Goal: Check status: Check status

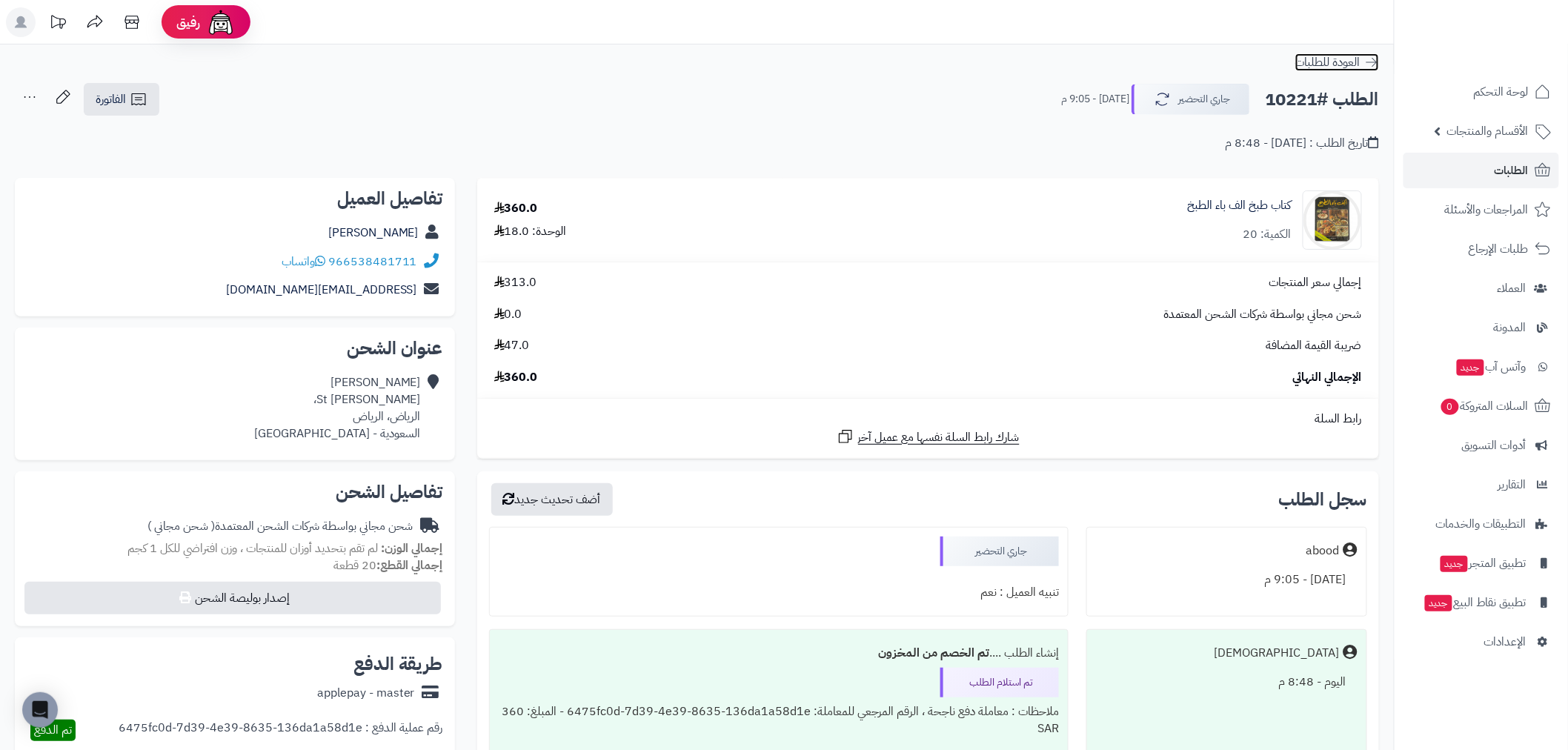
click at [1376, 63] on icon at bounding box center [1371, 62] width 15 height 15
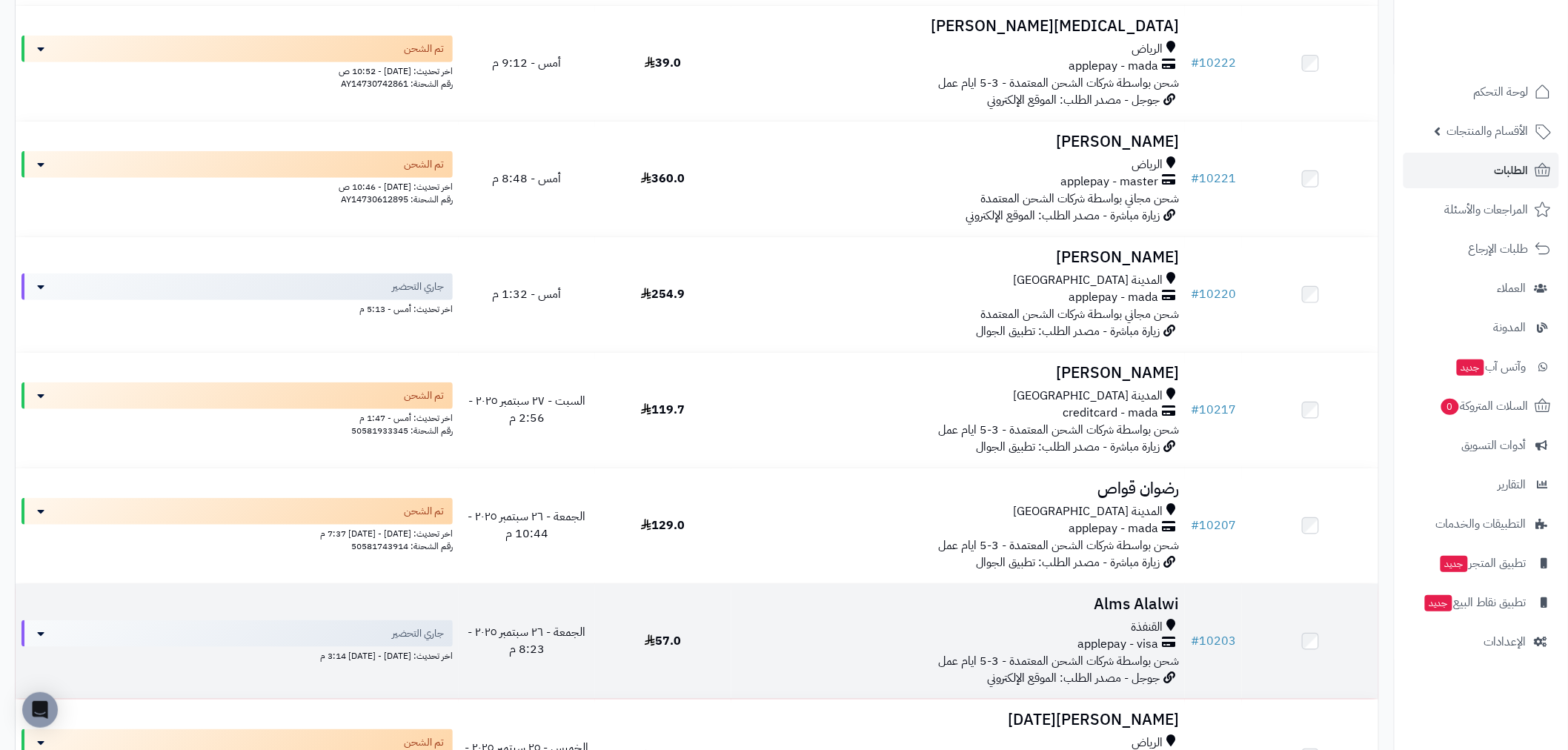
scroll to position [411, 0]
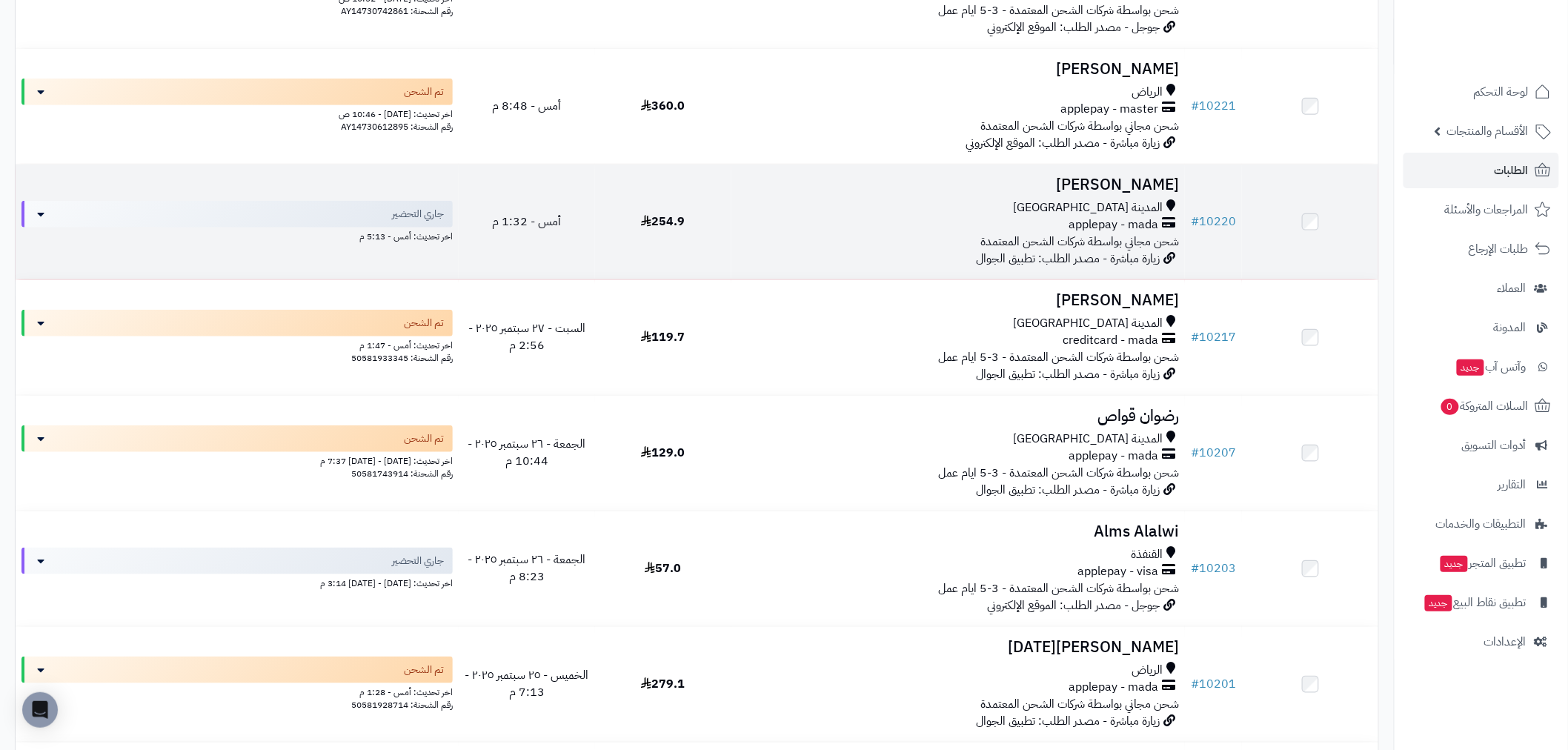
click at [847, 242] on div "المدينة [GEOGRAPHIC_DATA] applepay - mada شحن مجاني بواسطة شركات الشحن المعتمدة" at bounding box center [958, 225] width 442 height 51
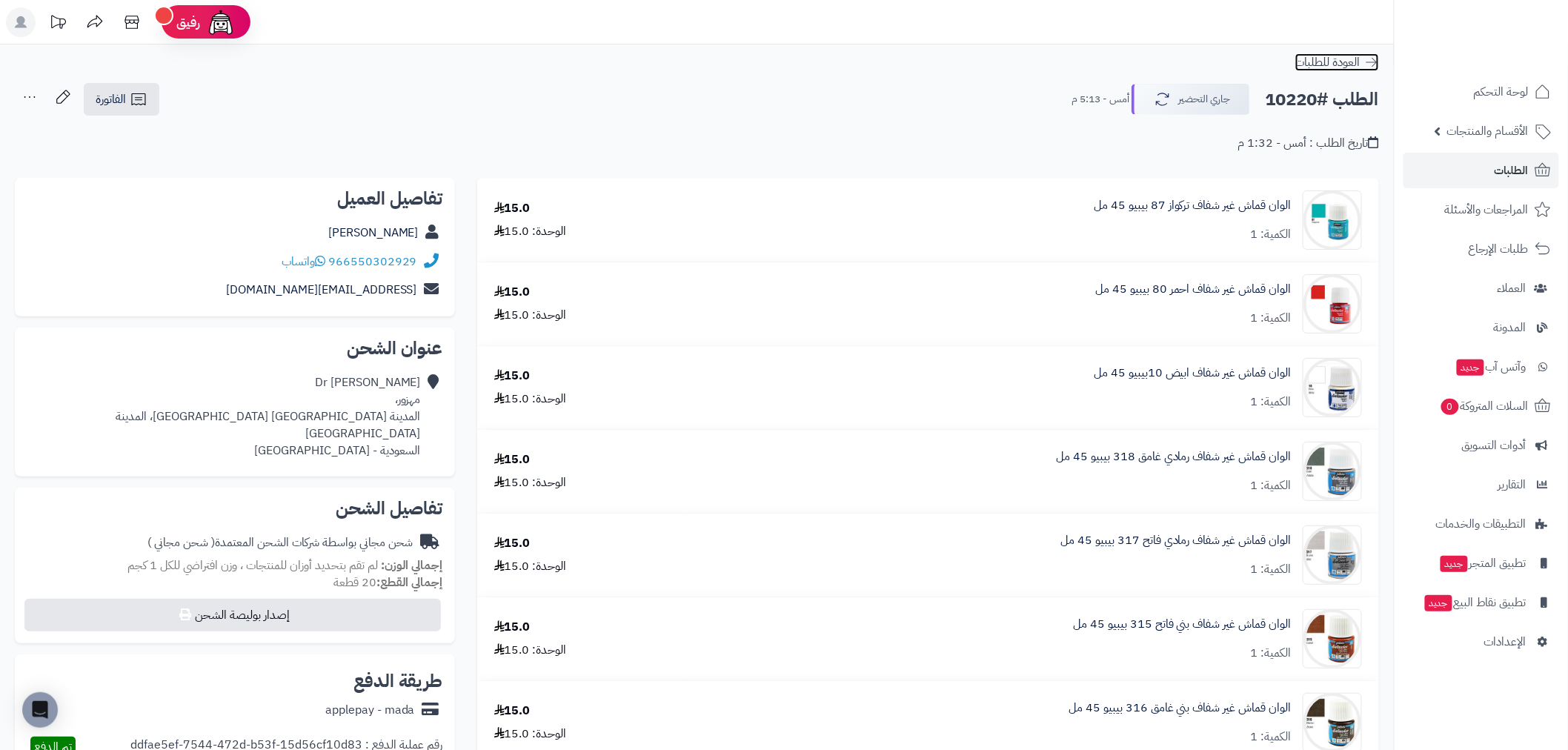
drag, startPoint x: 1370, startPoint y: 60, endPoint x: 1234, endPoint y: 63, distance: 136.0
click at [1369, 60] on icon at bounding box center [1371, 62] width 15 height 15
